Goal: Information Seeking & Learning: Understand process/instructions

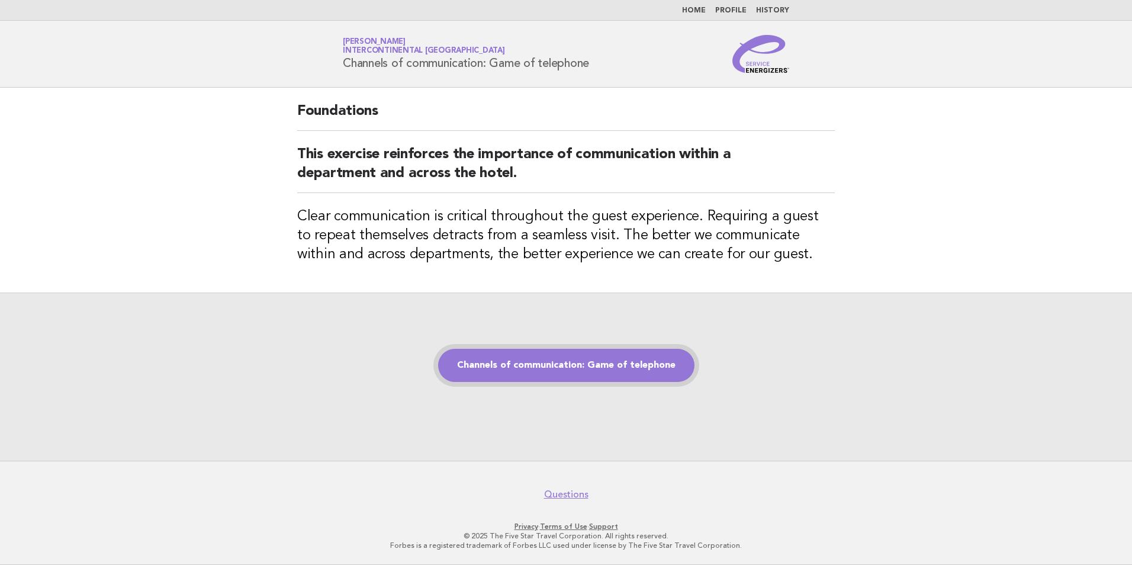
click at [526, 376] on link "Channels of communication: Game of telephone" at bounding box center [566, 365] width 256 height 33
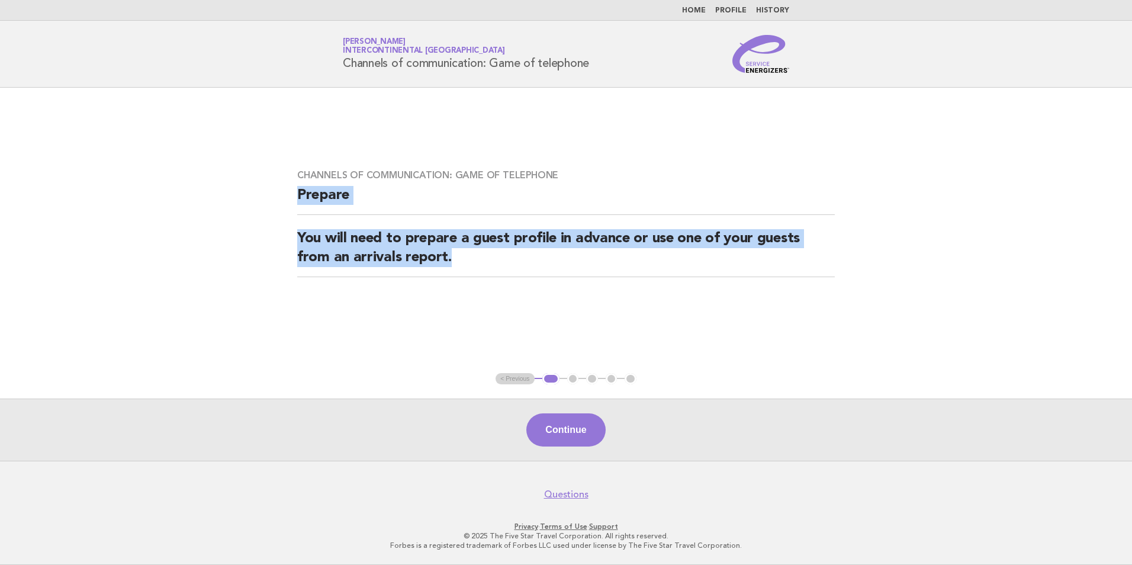
drag, startPoint x: 463, startPoint y: 258, endPoint x: 267, endPoint y: 189, distance: 208.3
click at [267, 189] on main "Channels of communication: Game of telephone Prepare You will need to prepare a…" at bounding box center [566, 274] width 1132 height 373
drag, startPoint x: 267, startPoint y: 189, endPoint x: 319, endPoint y: 197, distance: 52.8
copy div "Prepare You will need to prepare a guest profile in advance or use one of your …"
click at [553, 441] on button "Continue" at bounding box center [566, 429] width 79 height 33
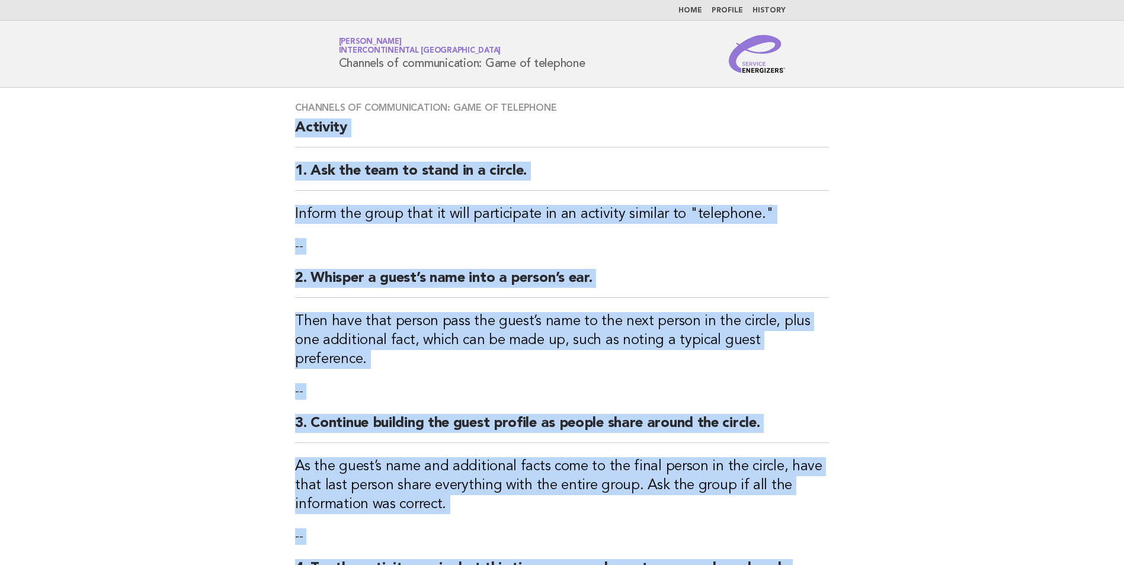
drag, startPoint x: 498, startPoint y: 292, endPoint x: 283, endPoint y: 132, distance: 267.9
click at [283, 132] on div "Channels of communication: Game of telephone Activity 1. Ask the team to stand …" at bounding box center [562, 388] width 562 height 600
drag, startPoint x: 283, startPoint y: 132, endPoint x: 333, endPoint y: 126, distance: 50.7
copy div "Activity 1. Ask the team to stand in a circle. Inform the group that it will pa…"
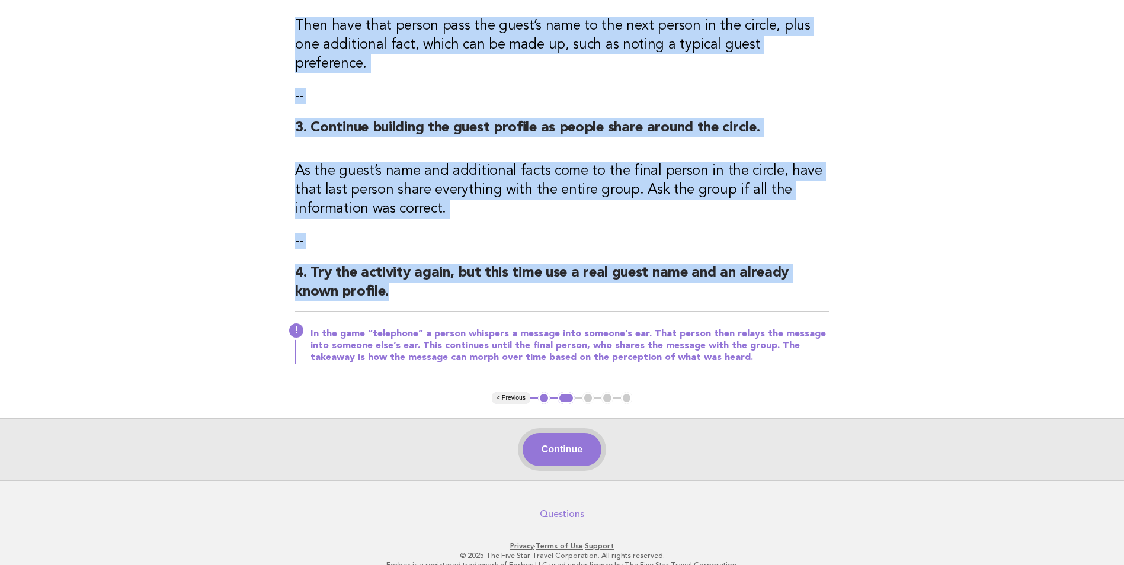
click at [575, 433] on button "Continue" at bounding box center [561, 449] width 79 height 33
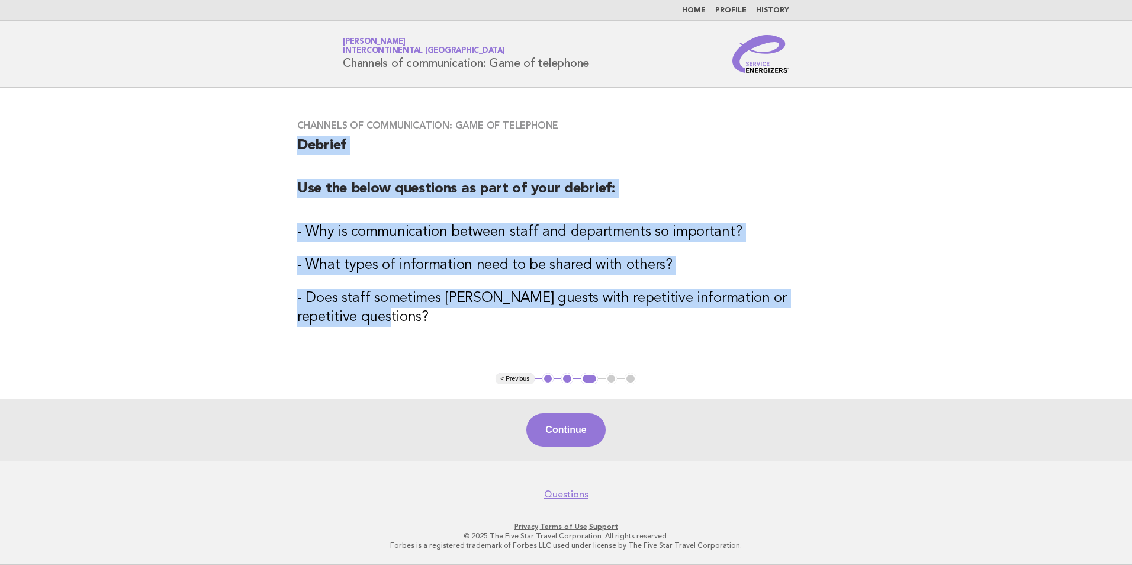
drag, startPoint x: 394, startPoint y: 324, endPoint x: 284, endPoint y: 142, distance: 212.9
click at [284, 142] on div "Channels of communication: Game of telephone Debrief Use the below questions as…" at bounding box center [566, 230] width 566 height 250
drag, startPoint x: 284, startPoint y: 142, endPoint x: 312, endPoint y: 145, distance: 28.6
copy div "Debrief Use the below questions as part of your debrief: - Why is communication…"
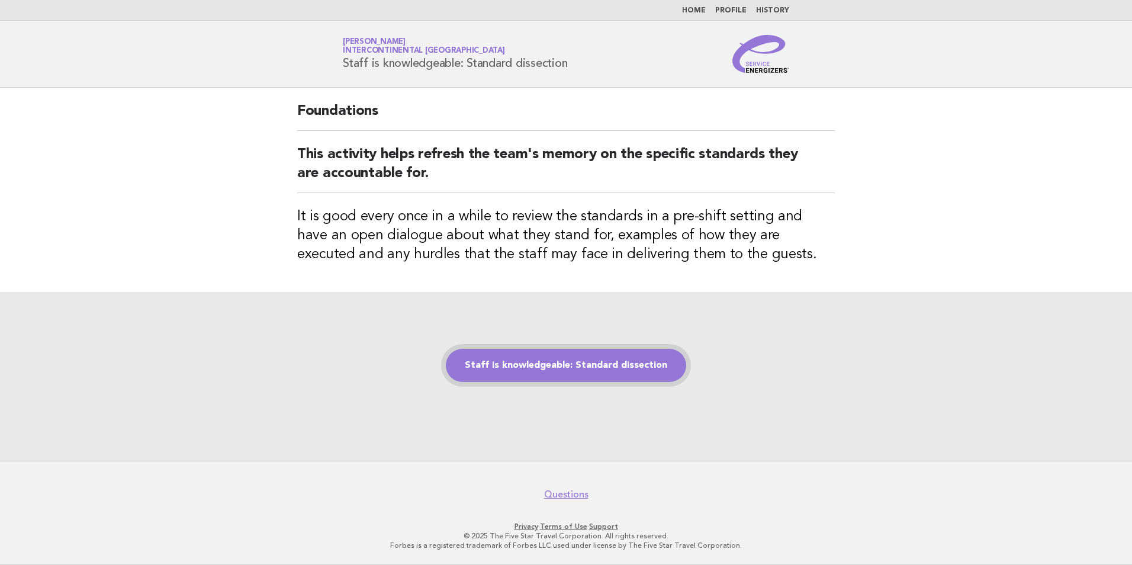
click at [602, 370] on link "Staff is knowledgeable: Standard dissection" at bounding box center [566, 365] width 240 height 33
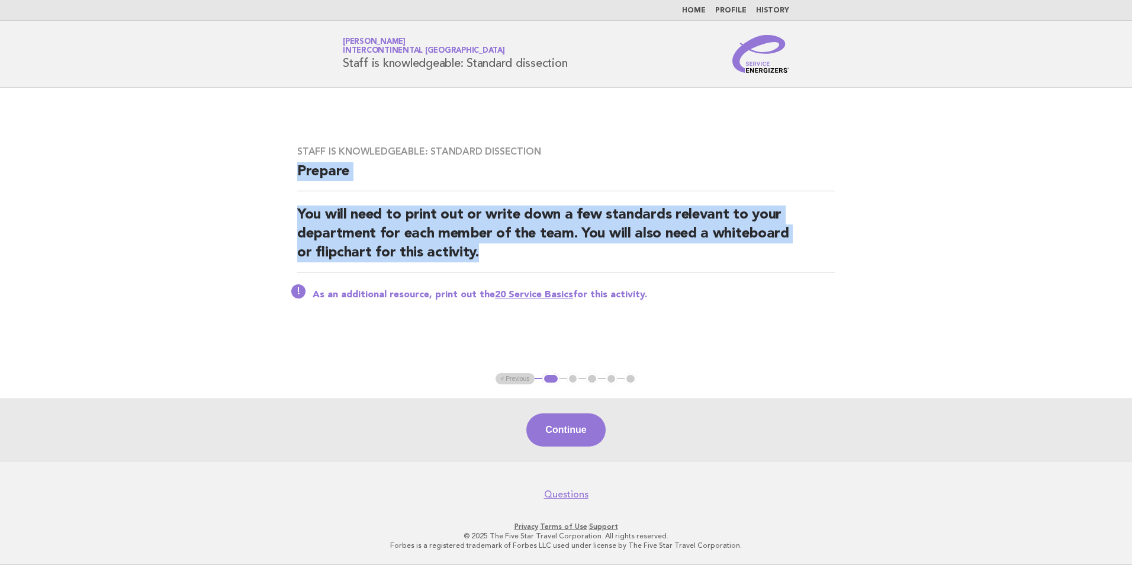
drag, startPoint x: 480, startPoint y: 257, endPoint x: 295, endPoint y: 167, distance: 205.5
click at [295, 167] on div "Staff is knowledgeable: Standard dissection Prepare You will need to print out …" at bounding box center [566, 230] width 566 height 198
drag, startPoint x: 295, startPoint y: 167, endPoint x: 313, endPoint y: 175, distance: 19.4
copy div "Prepare You will need to print out or write down a few standards relevant to yo…"
click at [583, 429] on button "Continue" at bounding box center [566, 429] width 79 height 33
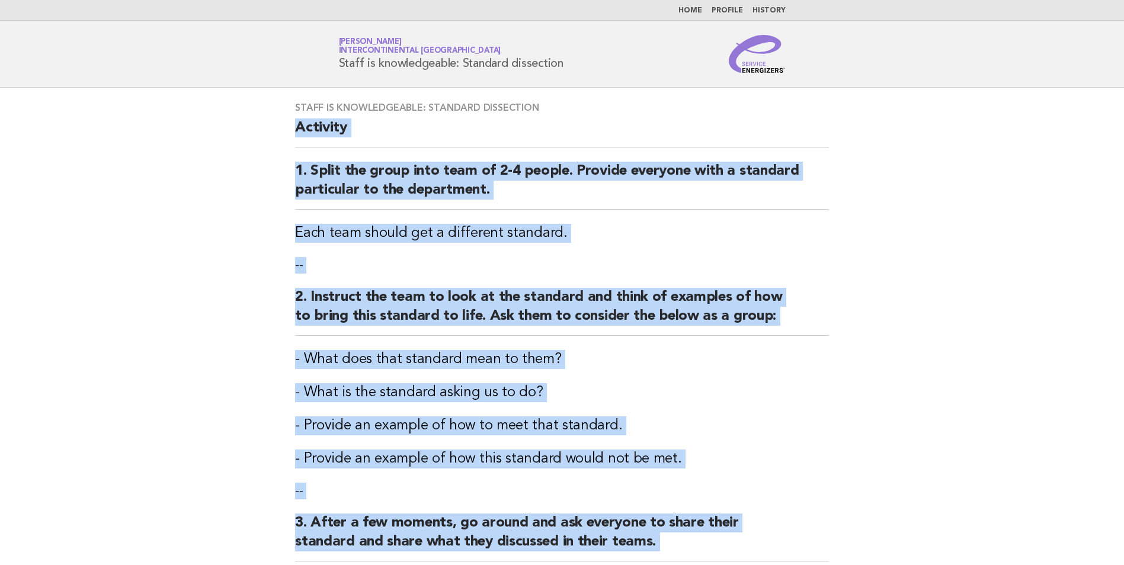
drag, startPoint x: 418, startPoint y: 429, endPoint x: 281, endPoint y: 128, distance: 331.3
click at [281, 128] on div "Staff is knowledgeable: Standard dissection Activity 1. Split the group into te…" at bounding box center [562, 422] width 562 height 668
drag, startPoint x: 281, startPoint y: 128, endPoint x: 313, endPoint y: 129, distance: 32.0
copy div "Activity 1. Split the group into team of 2-4 people. Provide everyone with a st…"
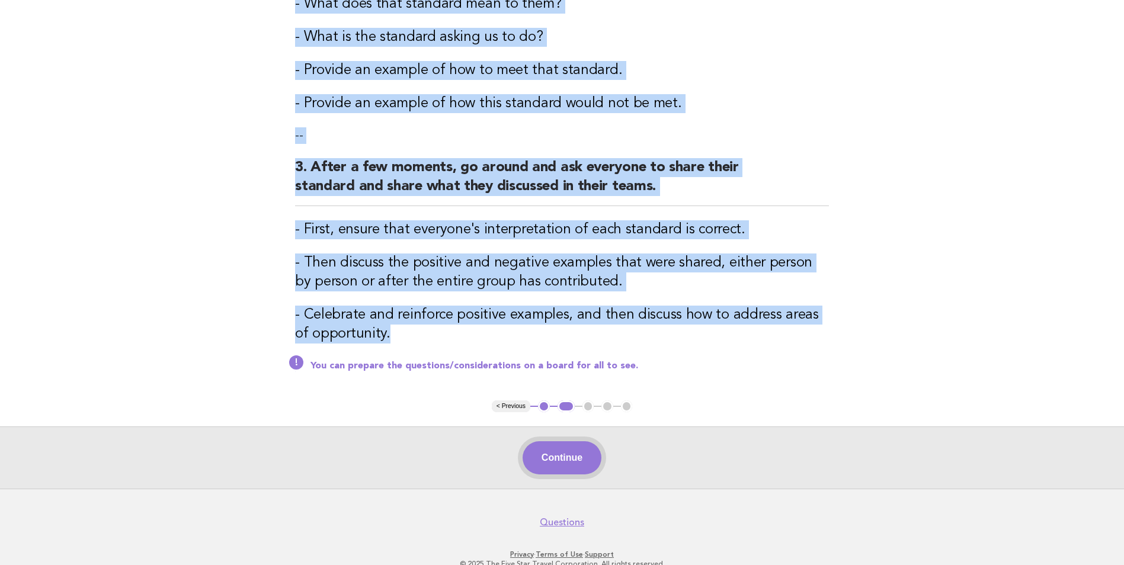
click at [563, 470] on button "Continue" at bounding box center [561, 457] width 79 height 33
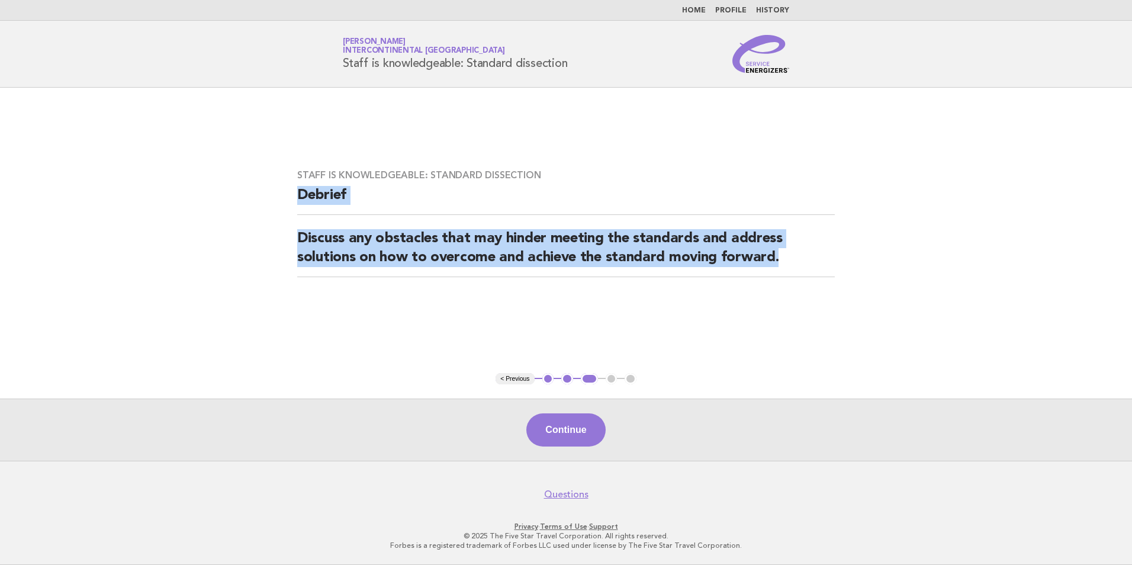
drag, startPoint x: 794, startPoint y: 258, endPoint x: 295, endPoint y: 195, distance: 503.2
click at [295, 195] on div "Staff is knowledgeable: Standard dissection Debrief Discuss any obstacles that …" at bounding box center [566, 230] width 566 height 150
drag, startPoint x: 295, startPoint y: 195, endPoint x: 314, endPoint y: 193, distance: 19.0
copy div "Debrief Discuss any obstacles that may hinder meeting the standards and address…"
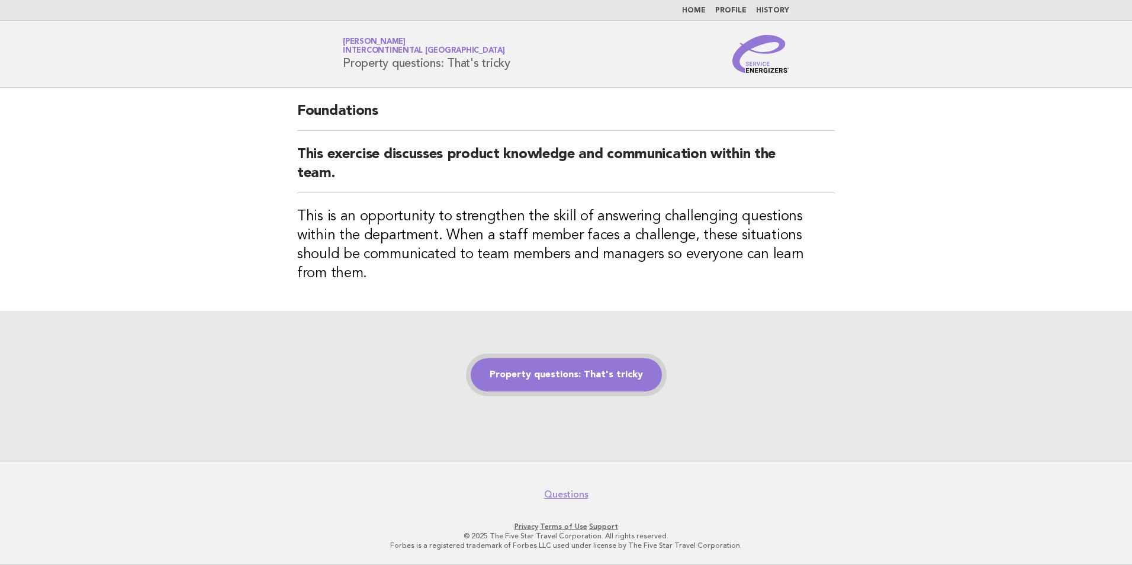
click at [545, 375] on link "Property questions: That's tricky" at bounding box center [566, 374] width 191 height 33
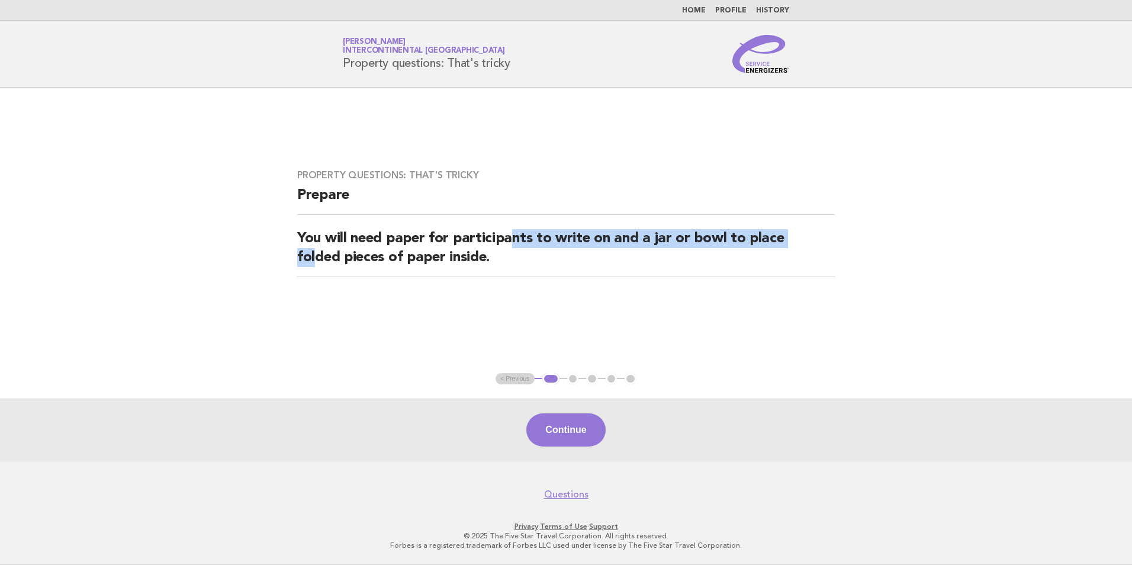
drag, startPoint x: 515, startPoint y: 245, endPoint x: 329, endPoint y: 262, distance: 187.3
click at [329, 262] on h2 "You will need paper for participants to write on and a jar or bowl to place fol…" at bounding box center [566, 253] width 538 height 48
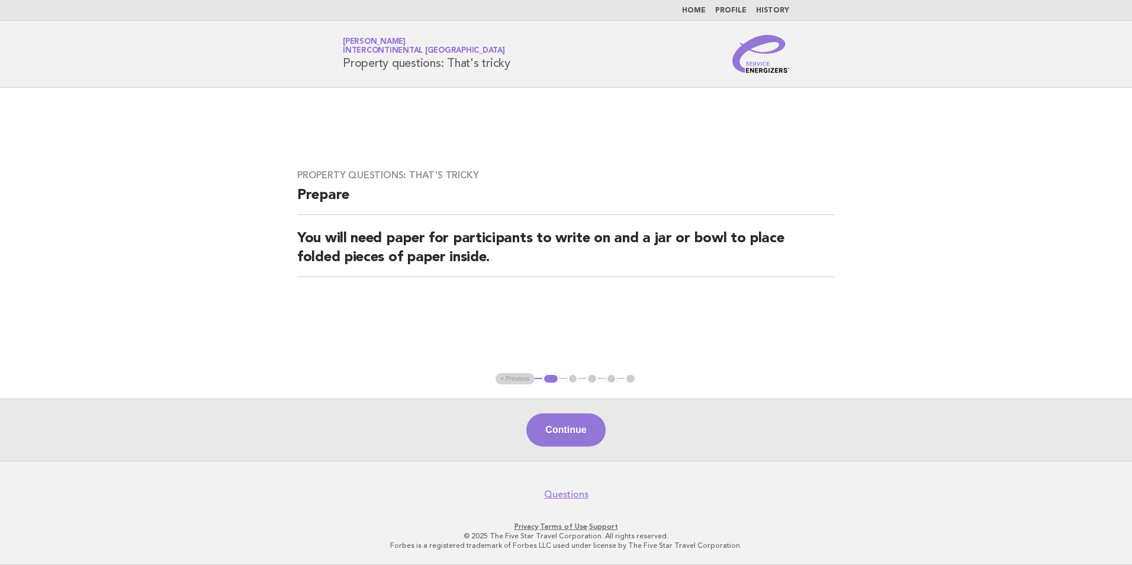
drag, startPoint x: 329, startPoint y: 262, endPoint x: 588, endPoint y: 288, distance: 260.1
click at [589, 290] on div "Property questions: That's tricky Prepare You will need paper for participants …" at bounding box center [566, 230] width 566 height 150
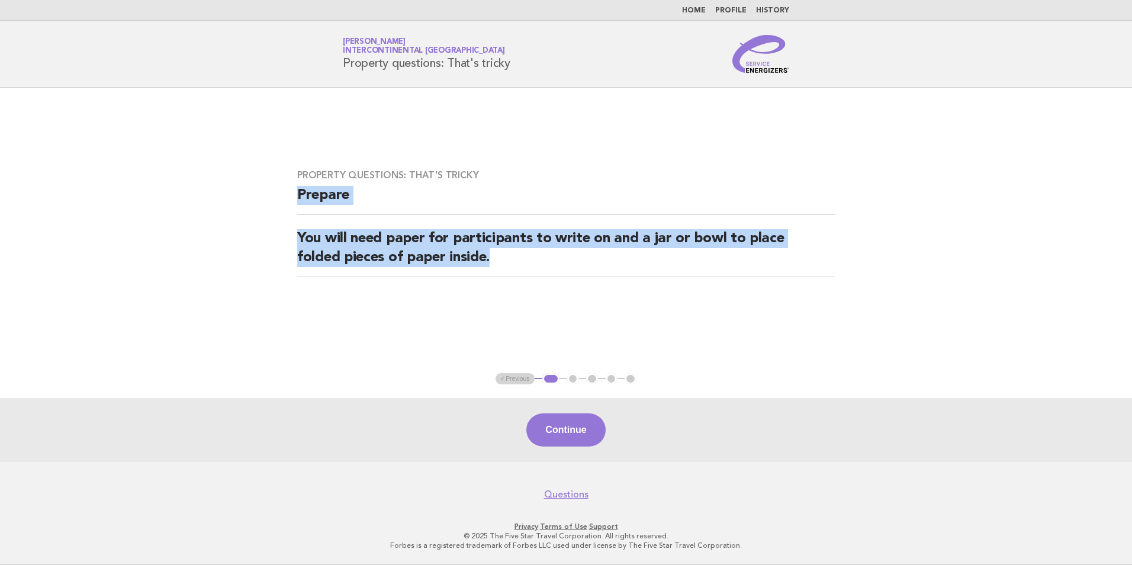
drag, startPoint x: 536, startPoint y: 271, endPoint x: 290, endPoint y: 194, distance: 258.0
click at [290, 194] on div "Property questions: That's tricky Prepare You will need paper for participants …" at bounding box center [566, 230] width 566 height 150
drag, startPoint x: 290, startPoint y: 194, endPoint x: 300, endPoint y: 193, distance: 10.7
click at [564, 293] on div "Property questions: That's tricky Prepare You will need paper for participants …" at bounding box center [566, 230] width 566 height 150
drag, startPoint x: 522, startPoint y: 267, endPoint x: 295, endPoint y: 195, distance: 238.6
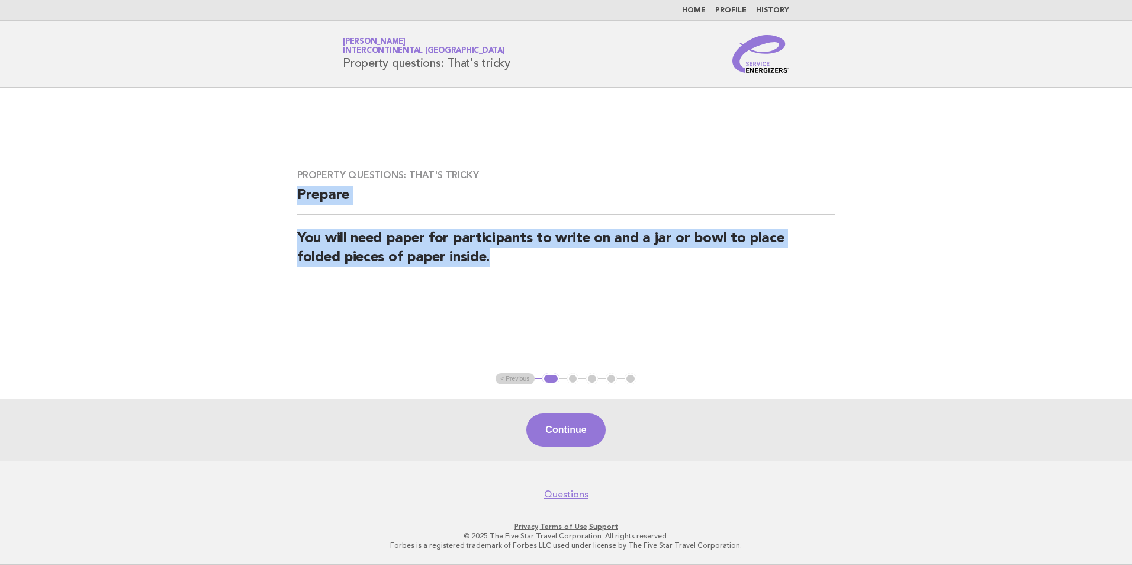
click at [295, 195] on div "Property questions: That's tricky Prepare You will need paper for participants …" at bounding box center [566, 230] width 566 height 150
copy div "Prepare You will need paper for participants to write on and a jar or bowl to p…"
click at [576, 436] on button "Continue" at bounding box center [566, 429] width 79 height 33
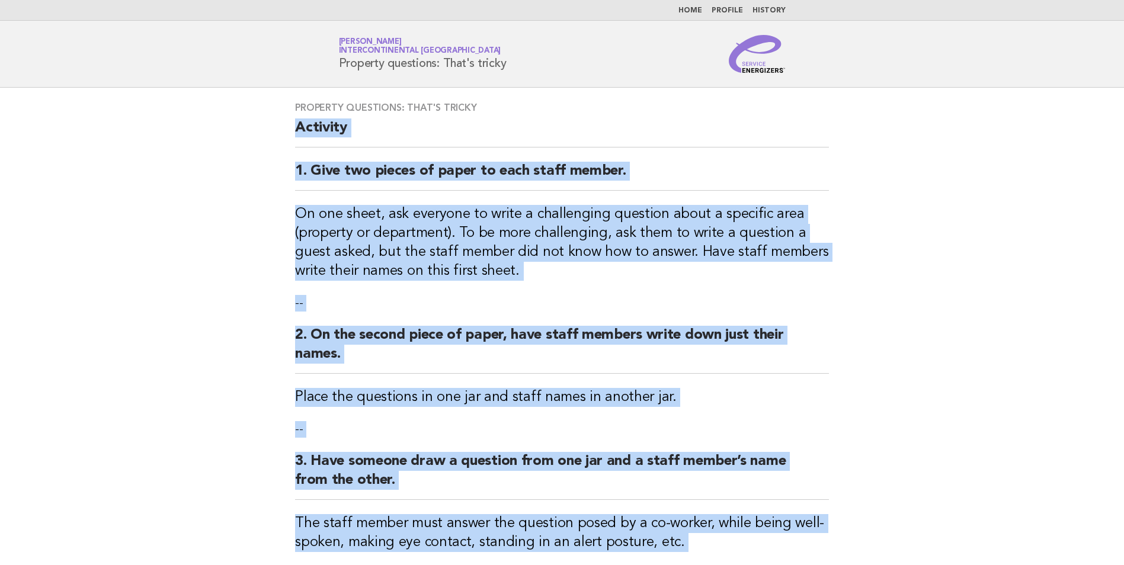
drag, startPoint x: 832, startPoint y: 352, endPoint x: 288, endPoint y: 137, distance: 584.7
click at [288, 137] on div "Property questions: That's tricky Activity 1. Give two pieces of paper to each …" at bounding box center [562, 426] width 562 height 676
drag, startPoint x: 288, startPoint y: 137, endPoint x: 364, endPoint y: 229, distance: 118.7
copy div "Activity 1. Give two pieces of paper to each staff member. On one sheet, ask ev…"
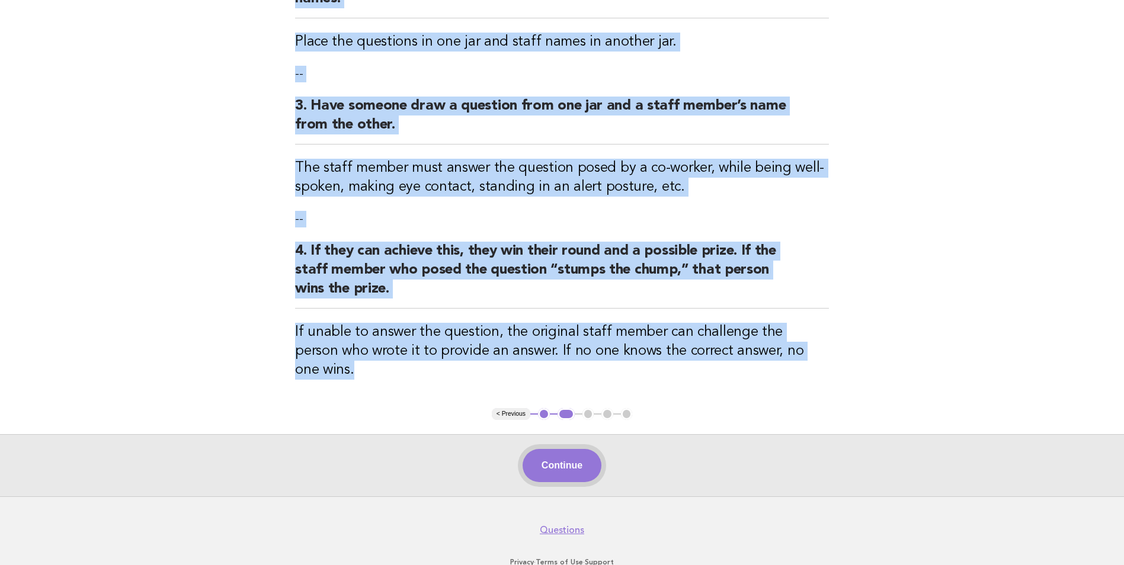
click at [537, 449] on button "Continue" at bounding box center [561, 465] width 79 height 33
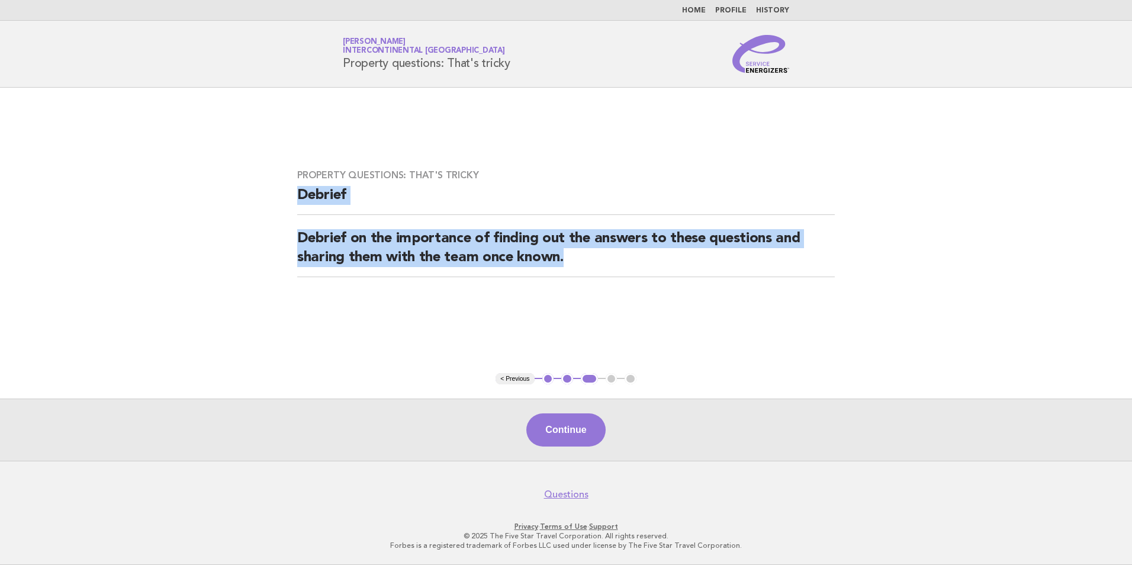
drag, startPoint x: 574, startPoint y: 266, endPoint x: 275, endPoint y: 203, distance: 305.6
click at [275, 203] on main "Property questions: That's tricky Debrief Debrief on the importance of finding …" at bounding box center [566, 274] width 1132 height 373
drag, startPoint x: 275, startPoint y: 203, endPoint x: 325, endPoint y: 200, distance: 49.8
copy div "Debrief Debrief on the importance of finding out the answers to these questions…"
